Goal: Transaction & Acquisition: Download file/media

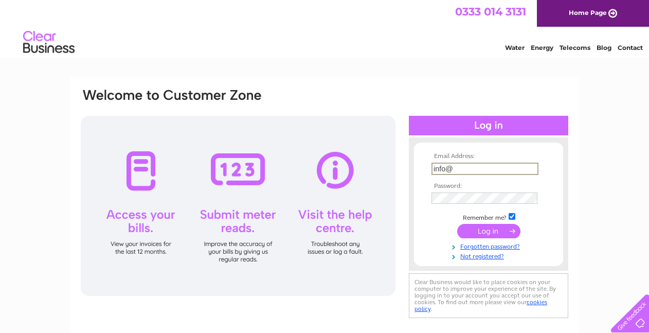
type input "info@halfway-auctions.com"
click at [478, 231] on input "submit" at bounding box center [488, 231] width 63 height 14
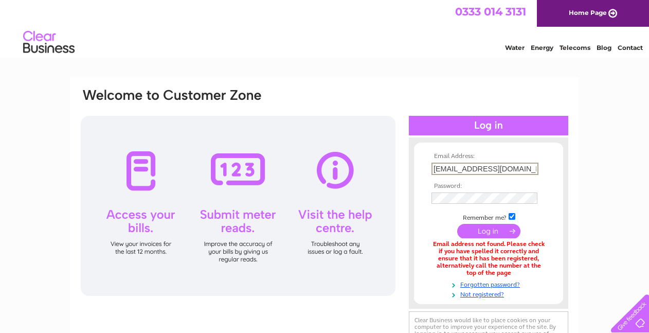
drag, startPoint x: 445, startPoint y: 166, endPoint x: 393, endPoint y: 156, distance: 52.3
click at [393, 156] on div "Email Address: info@halfway-auctions.com Password:" at bounding box center [324, 222] width 489 height 271
type input "charlotte@halfway-auctions.com"
click at [493, 227] on input "submit" at bounding box center [488, 230] width 63 height 14
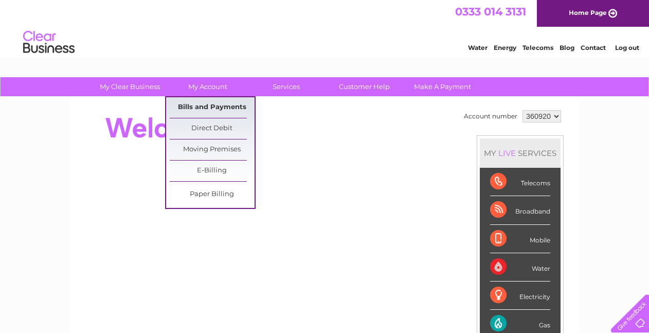
click at [218, 109] on link "Bills and Payments" at bounding box center [212, 107] width 85 height 21
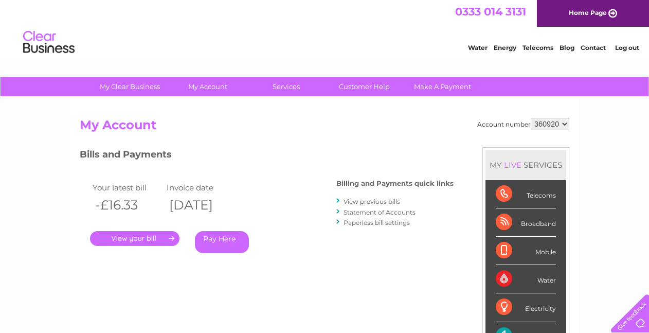
click at [356, 199] on link "View previous bills" at bounding box center [371, 201] width 57 height 8
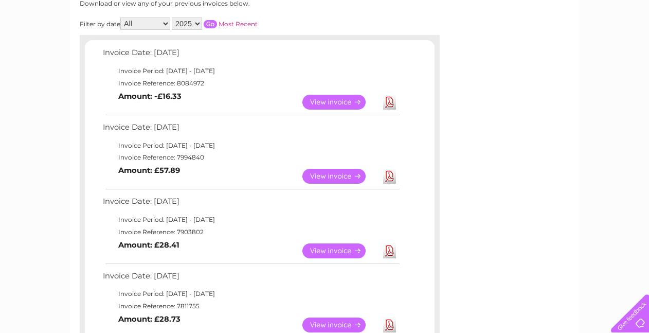
scroll to position [206, 0]
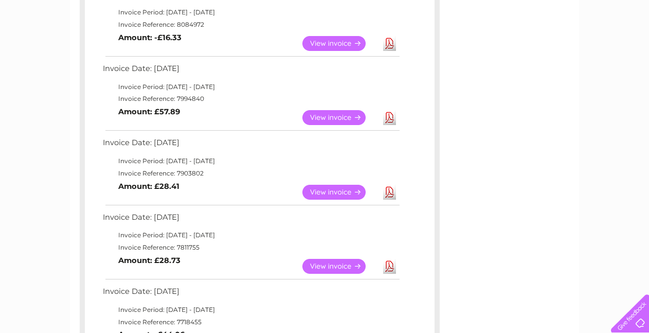
click at [387, 266] on link "Download" at bounding box center [389, 266] width 13 height 15
click at [391, 194] on link "Download" at bounding box center [389, 192] width 13 height 15
click at [389, 116] on link "Download" at bounding box center [389, 117] width 13 height 15
click at [387, 117] on link "Download" at bounding box center [389, 117] width 13 height 15
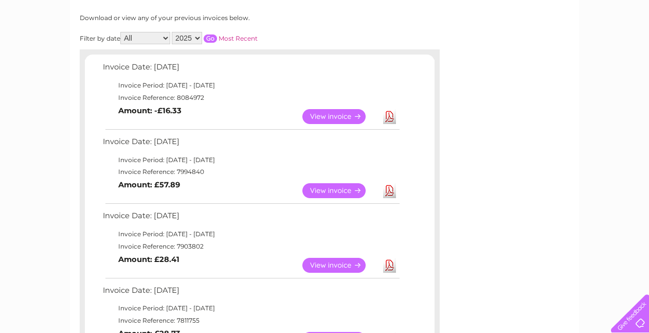
scroll to position [0, 0]
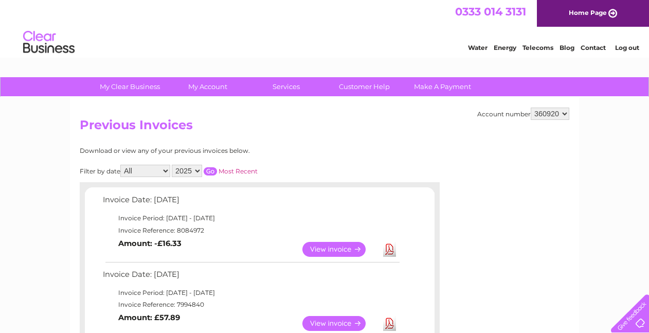
click at [625, 46] on link "Log out" at bounding box center [627, 48] width 24 height 8
